Goal: Task Accomplishment & Management: Manage account settings

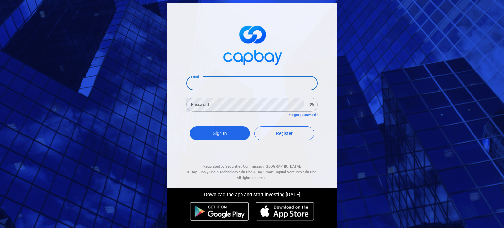
click at [243, 86] on input "Email" at bounding box center [251, 83] width 131 height 14
type input "[EMAIL_ADDRESS][DOMAIN_NAME]"
click at [235, 88] on input "Email" at bounding box center [251, 83] width 131 height 14
type input "[EMAIL_ADDRESS][DOMAIN_NAME]"
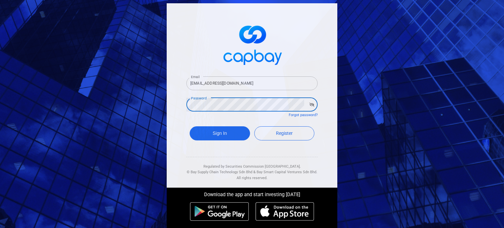
click at [190, 126] on button "Sign In" at bounding box center [220, 133] width 60 height 14
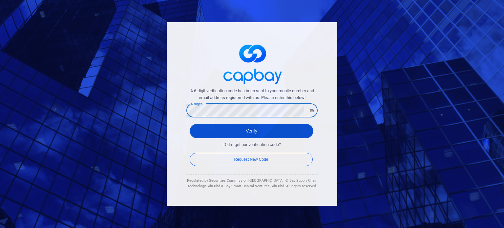
click at [249, 128] on button "Verify" at bounding box center [252, 131] width 124 height 14
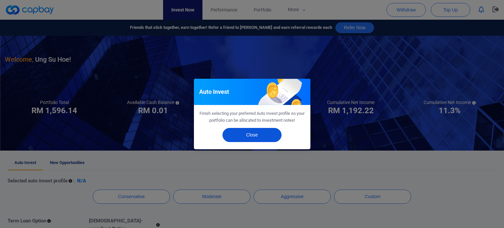
click at [262, 135] on button "Close" at bounding box center [252, 135] width 59 height 14
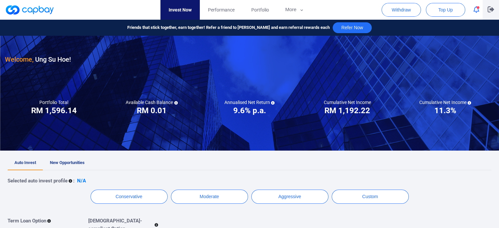
click at [488, 12] on icon "button" at bounding box center [491, 10] width 7 height 6
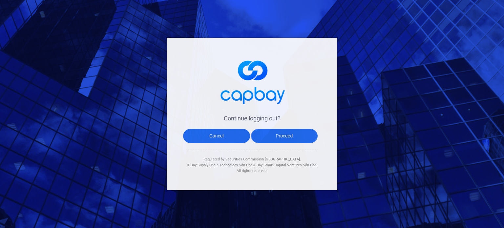
click at [298, 136] on button "Proceed" at bounding box center [284, 136] width 67 height 14
